Goal: Complete application form

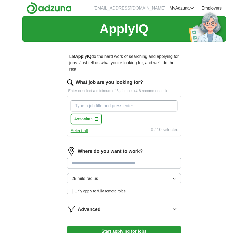
click at [156, 107] on input "What job are you looking for?" at bounding box center [124, 105] width 107 height 11
type input "attorney"
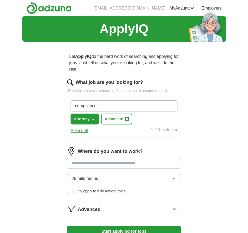
type input "compliance"
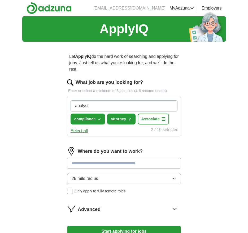
type input "analyst"
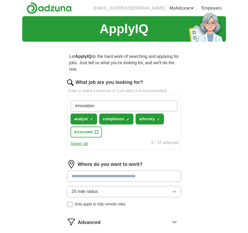
type input "innovation"
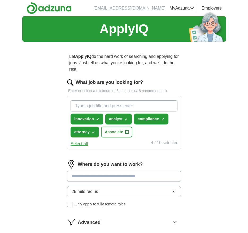
click at [118, 178] on input at bounding box center [124, 175] width 114 height 11
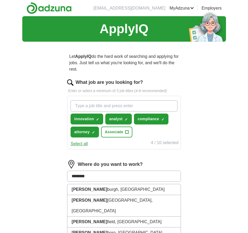
type input "*********"
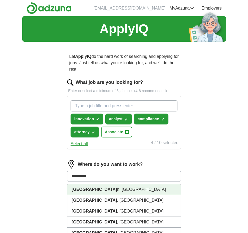
click at [106, 193] on li "Pittsburg h, [GEOGRAPHIC_DATA]" at bounding box center [123, 189] width 113 height 11
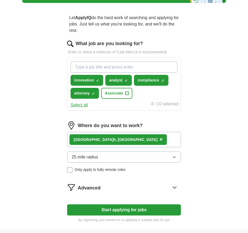
scroll to position [41, 0]
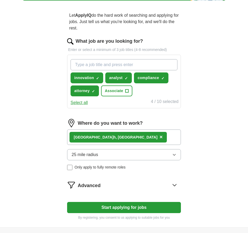
click at [137, 156] on button "25 mile radius" at bounding box center [124, 154] width 114 height 11
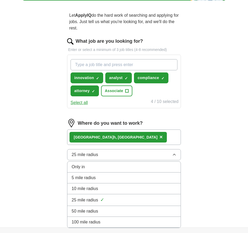
click at [137, 157] on button "25 mile radius" at bounding box center [124, 154] width 114 height 11
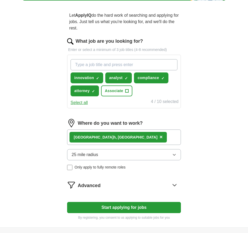
click at [139, 209] on button "Start applying for jobs" at bounding box center [124, 207] width 114 height 11
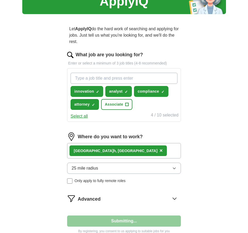
select select "**"
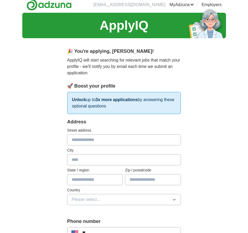
scroll to position [0, 0]
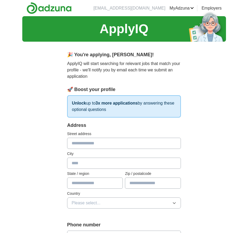
click at [134, 147] on input "text" at bounding box center [124, 143] width 114 height 11
type input "**********"
type input "**"
type input "*****"
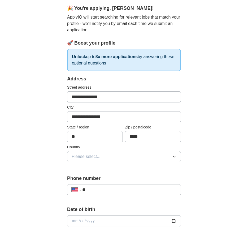
scroll to position [67, 0]
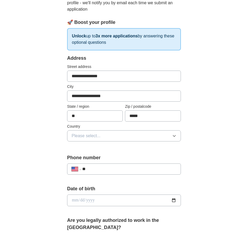
click at [135, 136] on button "Please select..." at bounding box center [124, 135] width 114 height 11
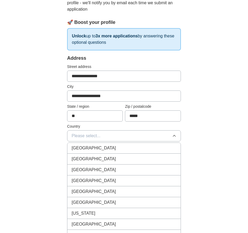
click at [128, 157] on div "[GEOGRAPHIC_DATA]" at bounding box center [124, 159] width 105 height 6
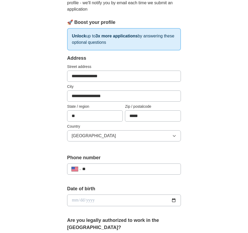
click at [118, 169] on input "**" at bounding box center [129, 169] width 94 height 6
type input "**********"
click at [111, 207] on div "Date of birth" at bounding box center [124, 197] width 114 height 25
click at [112, 204] on input "date" at bounding box center [124, 200] width 114 height 12
type input "**********"
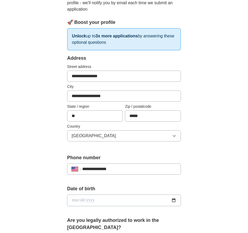
click at [82, 200] on input "date" at bounding box center [124, 200] width 114 height 12
type input "**********"
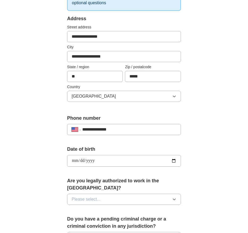
scroll to position [108, 0]
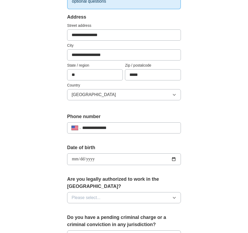
click at [89, 194] on span "Please select..." at bounding box center [86, 197] width 29 height 6
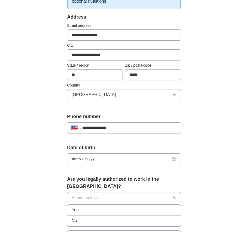
click at [90, 207] on div "Yes" at bounding box center [124, 210] width 105 height 6
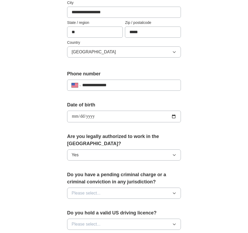
scroll to position [154, 0]
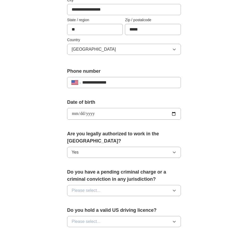
click at [99, 191] on div "Do you have a pending criminal charge or a criminal conviction in any jurisdict…" at bounding box center [124, 184] width 114 height 32
click at [99, 187] on button "Please select..." at bounding box center [124, 190] width 114 height 11
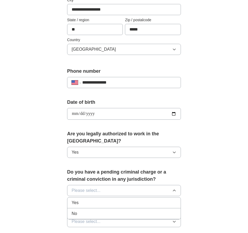
click at [95, 210] on div "No" at bounding box center [124, 213] width 105 height 6
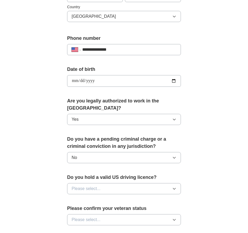
scroll to position [188, 0]
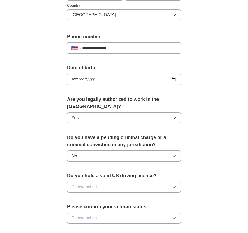
click at [106, 183] on button "Please select..." at bounding box center [124, 186] width 114 height 11
click at [103, 196] on div "Yes" at bounding box center [124, 199] width 105 height 6
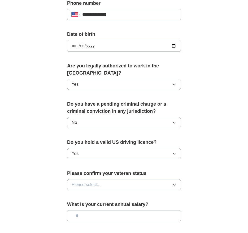
scroll to position [222, 0]
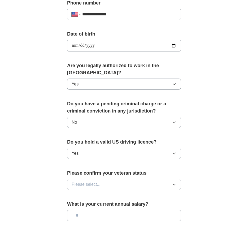
click at [113, 179] on button "Please select..." at bounding box center [124, 184] width 114 height 11
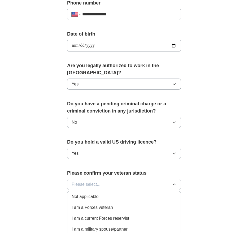
click at [107, 193] on div "Not applicable" at bounding box center [124, 196] width 105 height 6
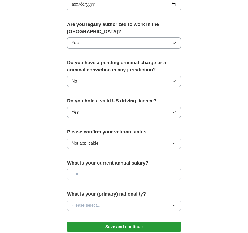
scroll to position [263, 0]
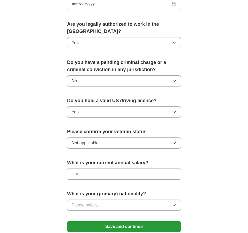
click at [119, 172] on div "What is your current annual salary?" at bounding box center [124, 171] width 114 height 25
click at [113, 199] on button "Please select..." at bounding box center [124, 204] width 114 height 11
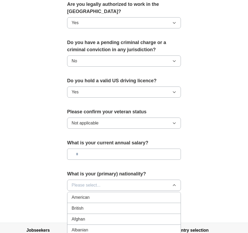
scroll to position [292, 0]
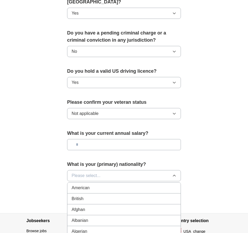
click at [115, 185] on div "American" at bounding box center [124, 188] width 105 height 6
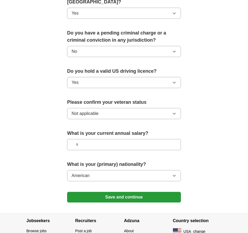
click at [116, 192] on button "Save and continue" at bounding box center [124, 197] width 114 height 11
